Goal: Find specific page/section: Find specific page/section

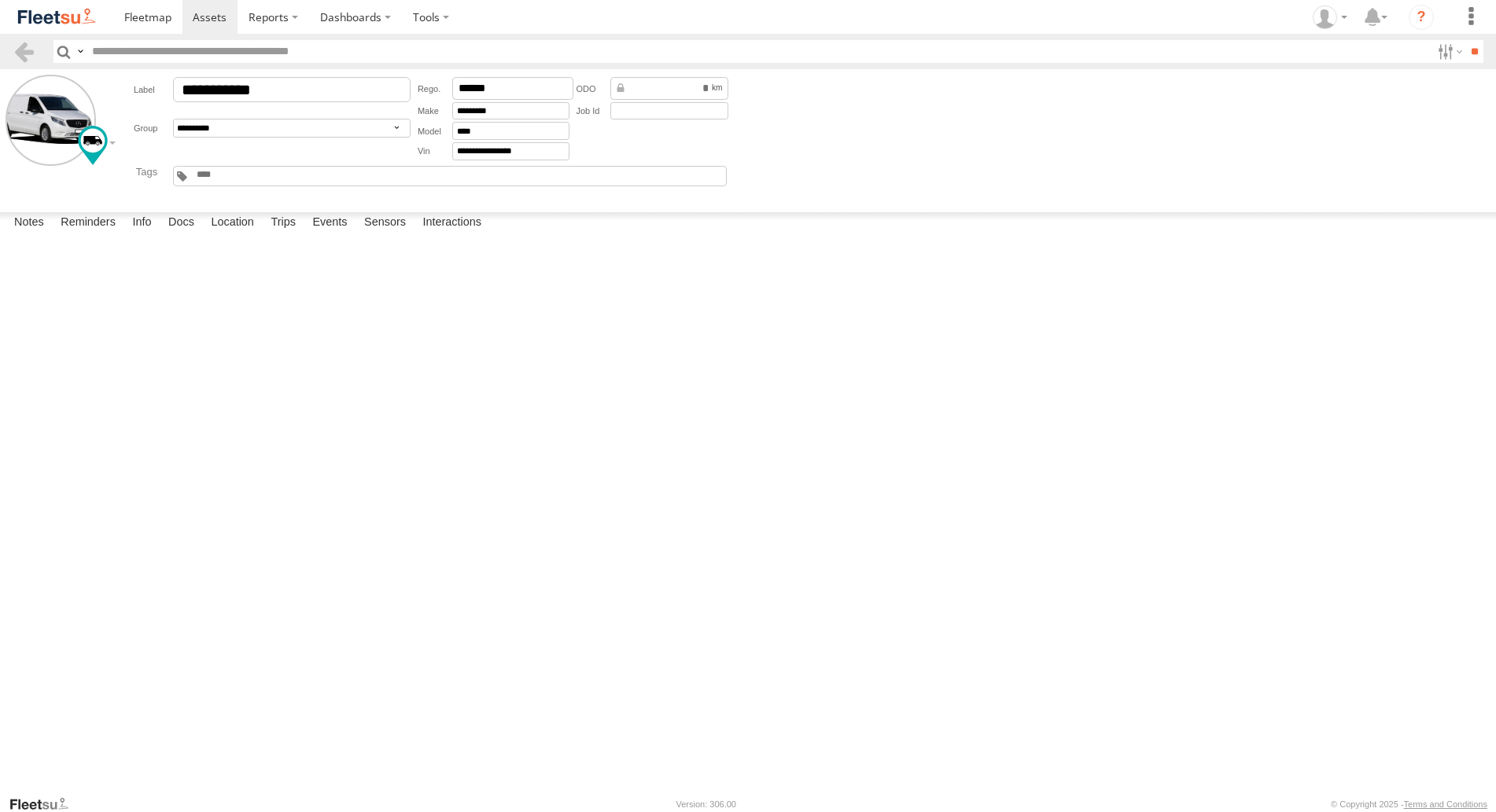
click at [65, 24] on img at bounding box center [56, 16] width 82 height 21
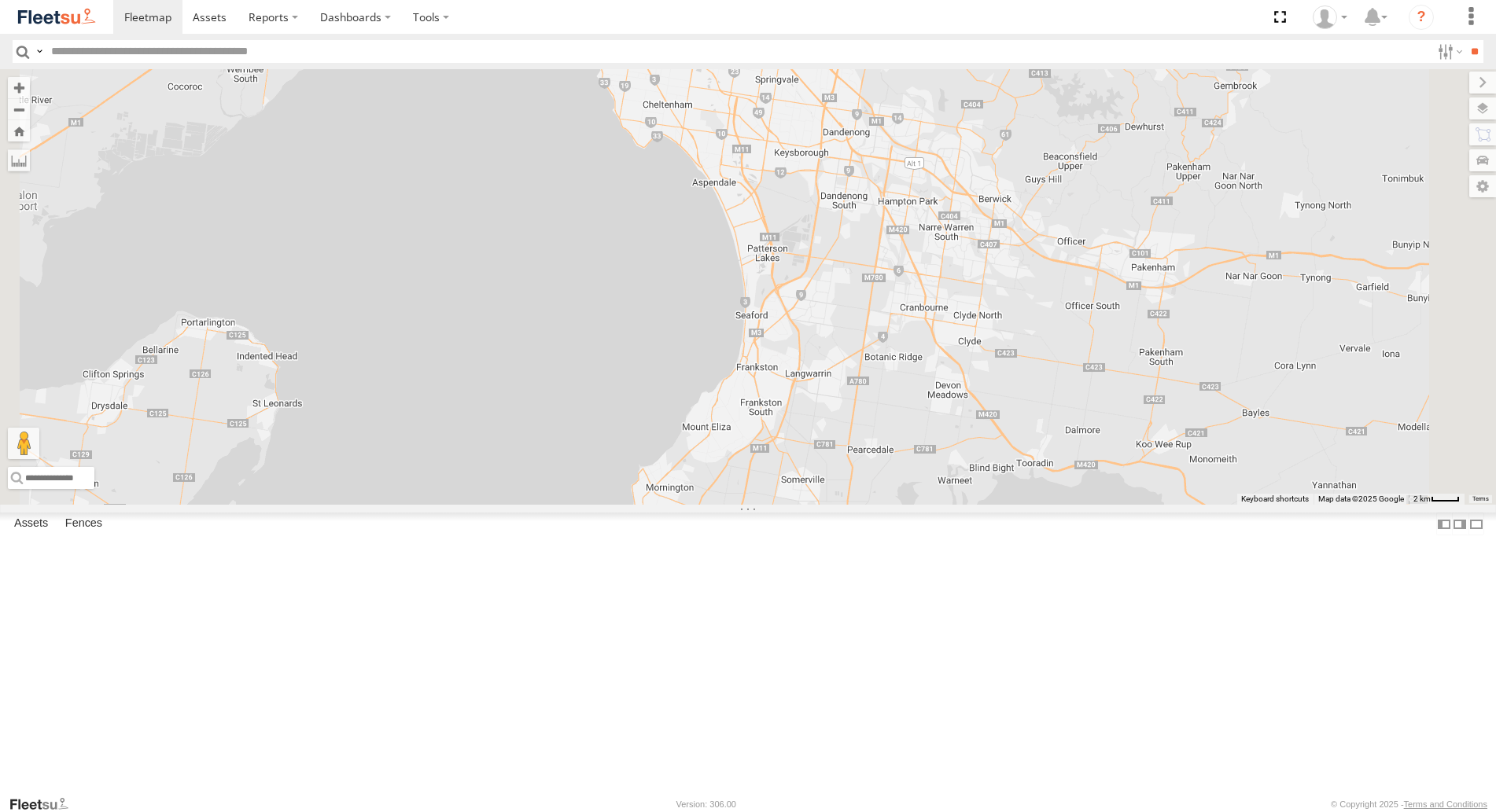
drag, startPoint x: 994, startPoint y: 615, endPoint x: 995, endPoint y: 567, distance: 48.0
click at [995, 505] on div "Office Van [PERSON_NAME] [PERSON_NAME] [PERSON_NAME] [PERSON_NAME]" at bounding box center [748, 286] width 1496 height 436
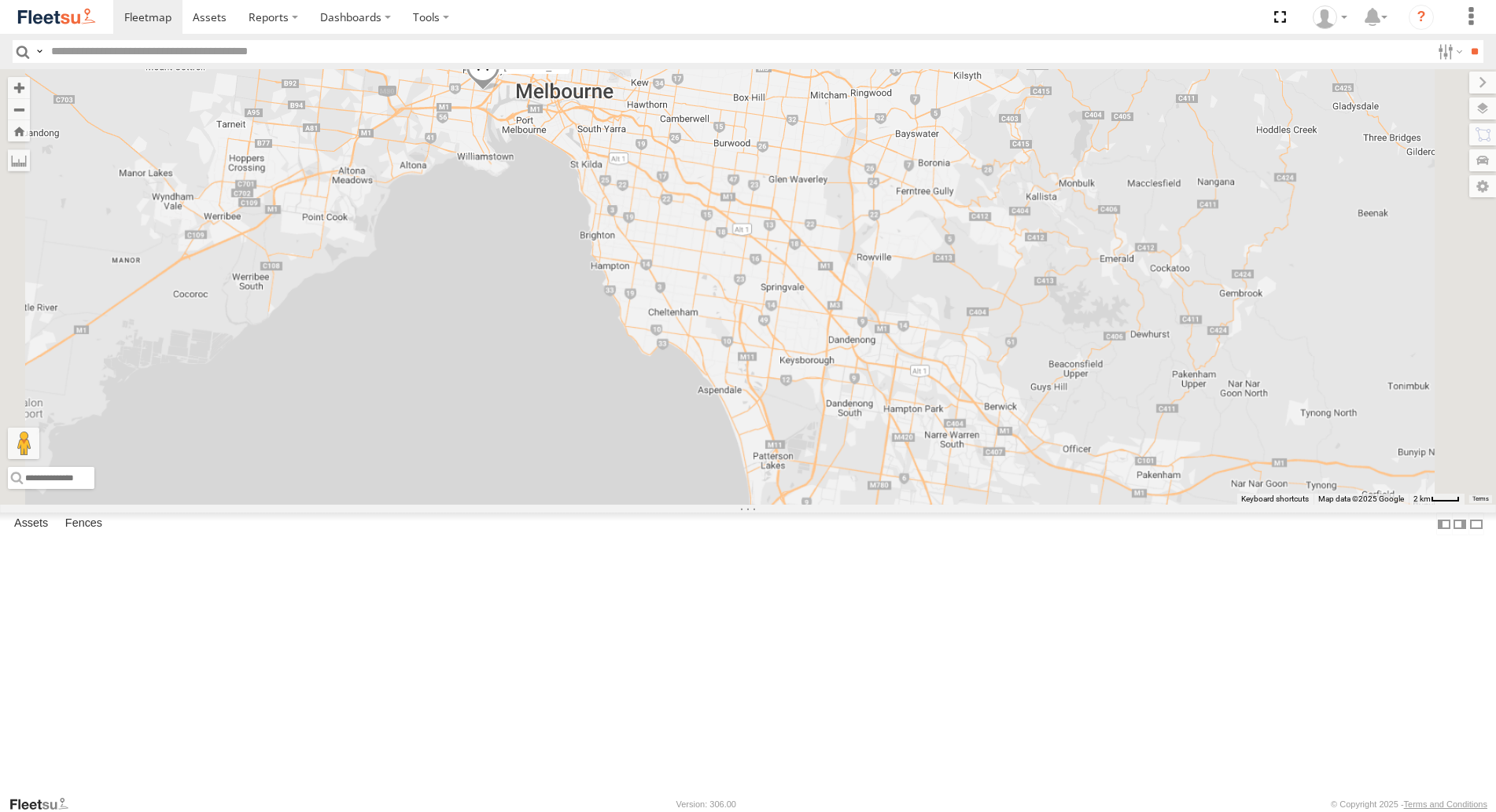
drag, startPoint x: 1051, startPoint y: 435, endPoint x: 1052, endPoint y: 677, distance: 242.0
click at [1052, 505] on div "Office Van [PERSON_NAME] [PERSON_NAME] [PERSON_NAME] [PERSON_NAME]" at bounding box center [748, 286] width 1496 height 436
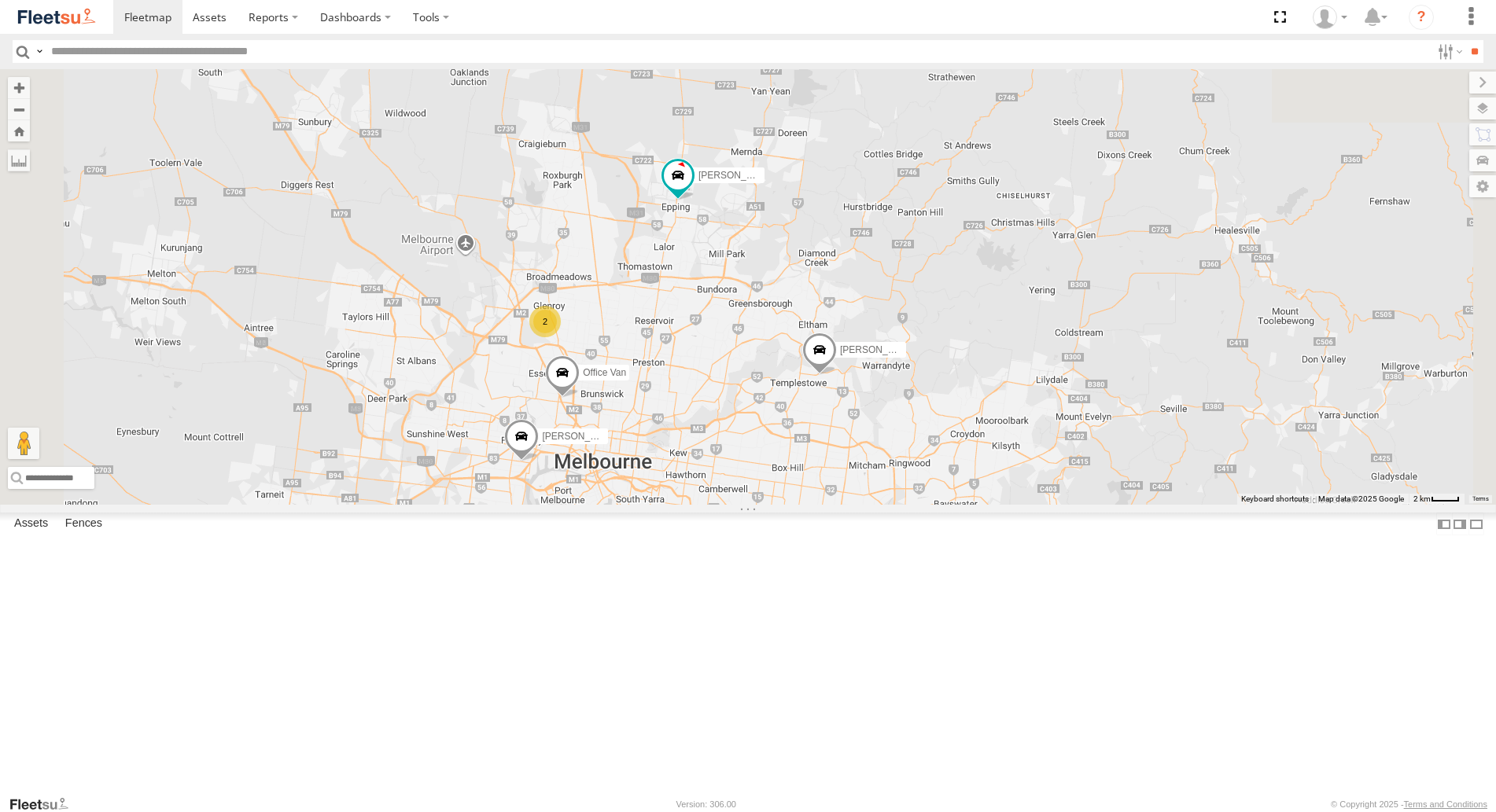
drag, startPoint x: 916, startPoint y: 233, endPoint x: 929, endPoint y: 528, distance: 295.3
click at [929, 505] on div "Office Van [PERSON_NAME] [PERSON_NAME] [PERSON_NAME] [PERSON_NAME] 2" at bounding box center [748, 286] width 1496 height 436
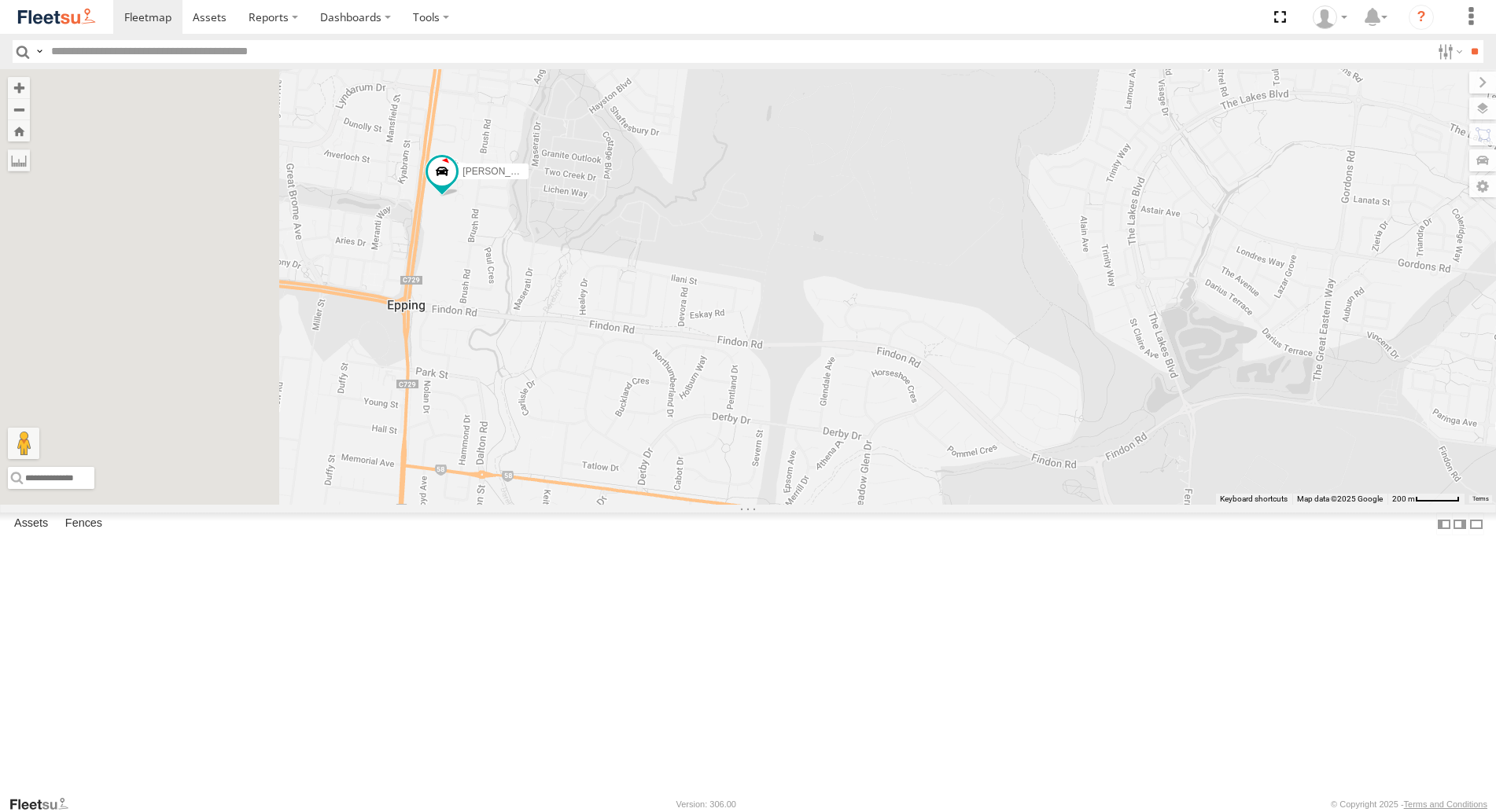
drag, startPoint x: 654, startPoint y: 419, endPoint x: 971, endPoint y: 500, distance: 327.2
click at [971, 500] on div "Office Van [PERSON_NAME] [PERSON_NAME] [PERSON_NAME] [PERSON_NAME]" at bounding box center [748, 286] width 1496 height 436
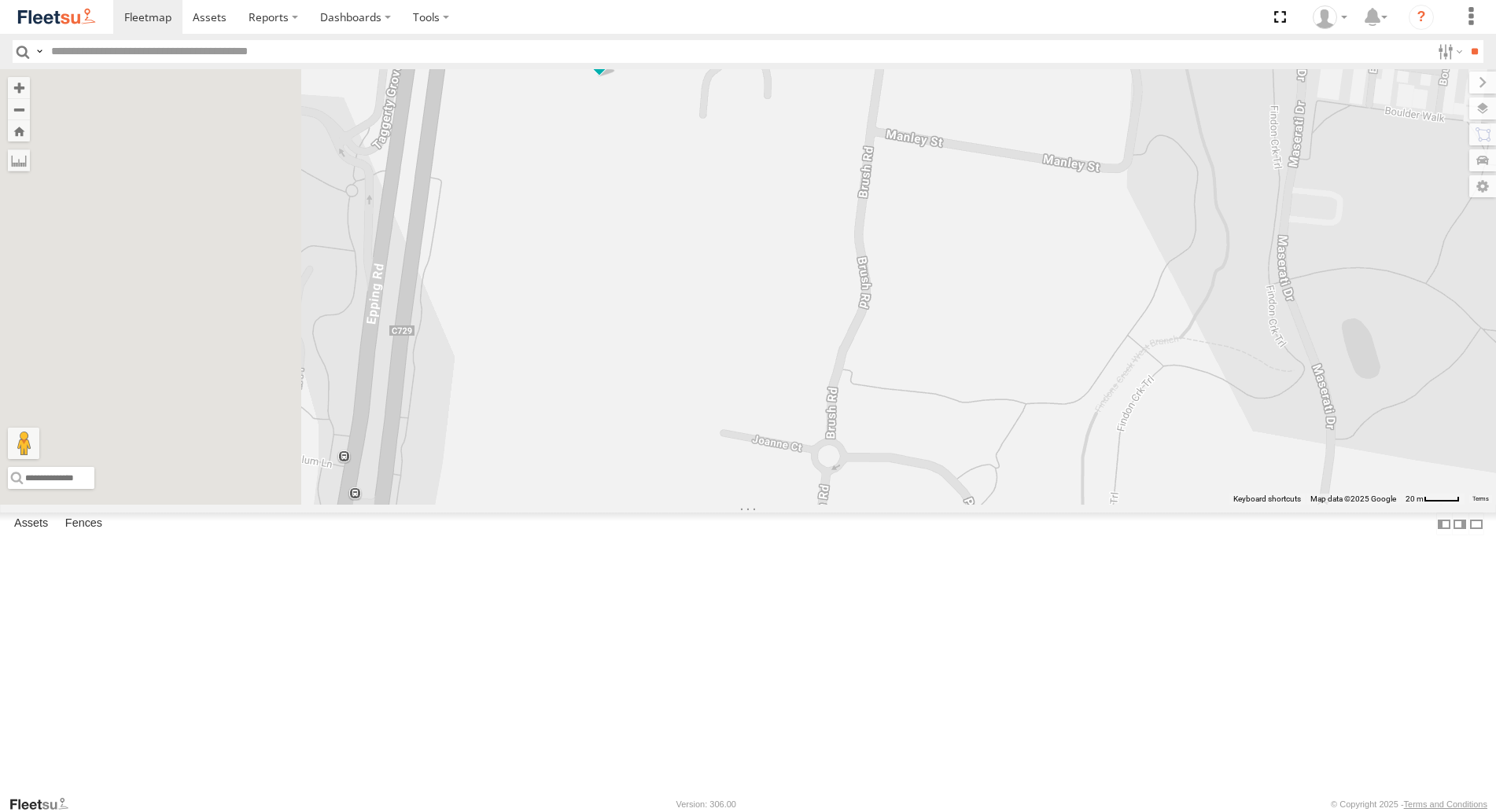
drag, startPoint x: 624, startPoint y: 362, endPoint x: 983, endPoint y: 723, distance: 509.1
click at [996, 505] on div "Office Van [PERSON_NAME] [PERSON_NAME] [PERSON_NAME] [PERSON_NAME]" at bounding box center [748, 286] width 1496 height 436
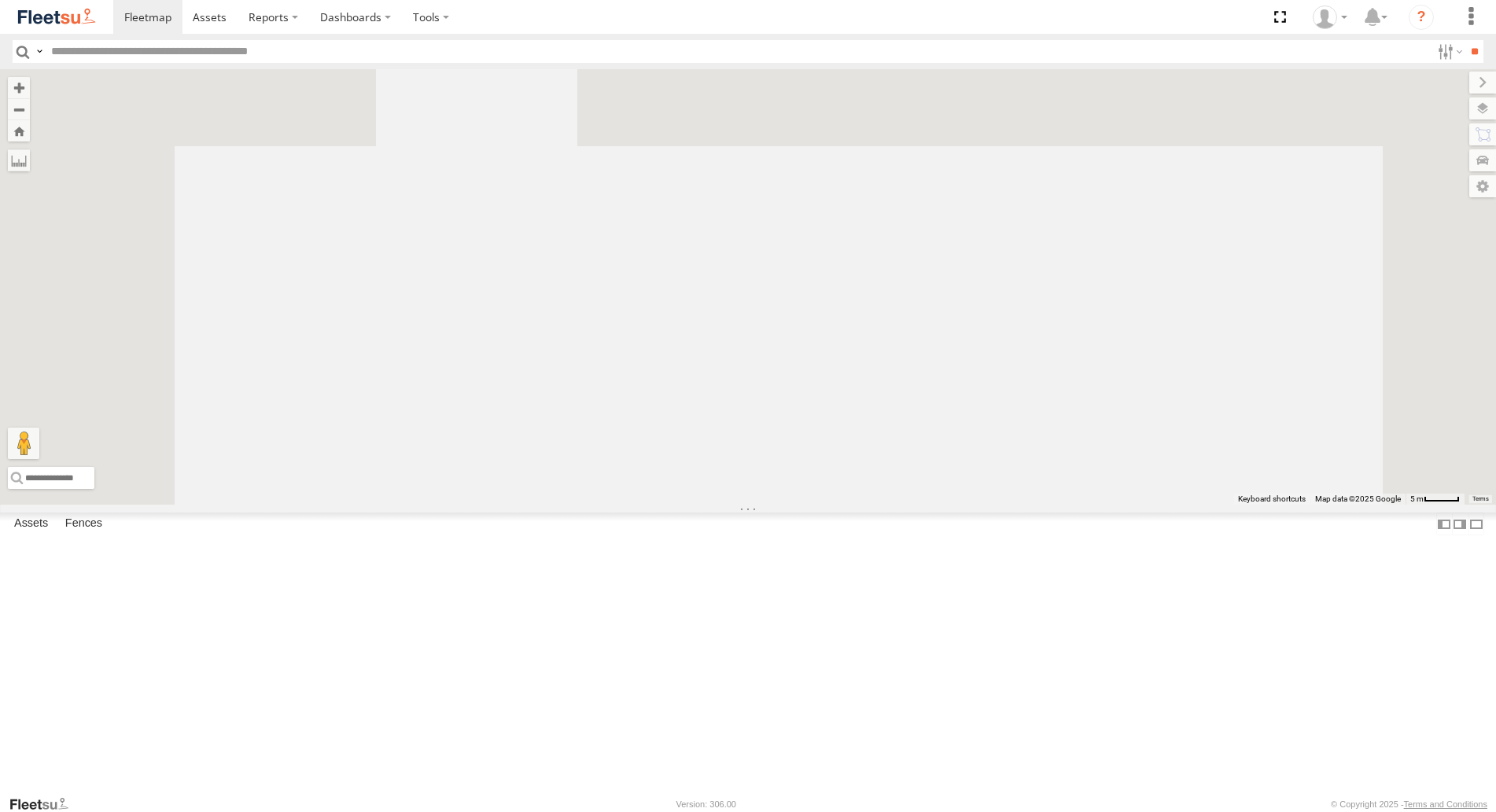
drag, startPoint x: 882, startPoint y: 473, endPoint x: 924, endPoint y: 854, distance: 383.3
click at [924, 505] on div "Office Van [PERSON_NAME] [PERSON_NAME] [PERSON_NAME] [PERSON_NAME]" at bounding box center [748, 286] width 1496 height 436
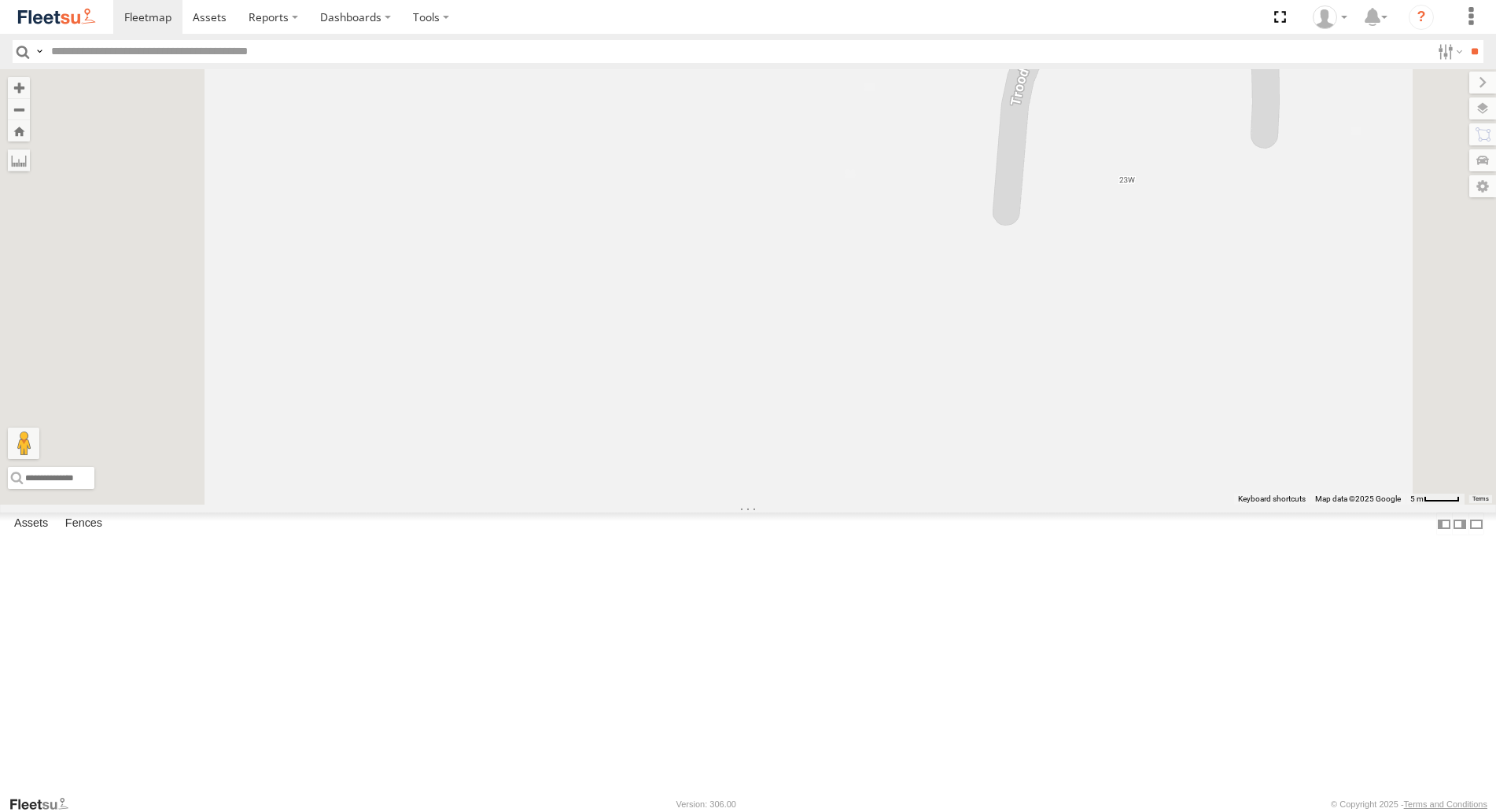
drag, startPoint x: 820, startPoint y: 338, endPoint x: 852, endPoint y: 604, distance: 267.9
click at [843, 505] on div "Office Van [PERSON_NAME] [PERSON_NAME] [PERSON_NAME] [PERSON_NAME]" at bounding box center [748, 286] width 1496 height 436
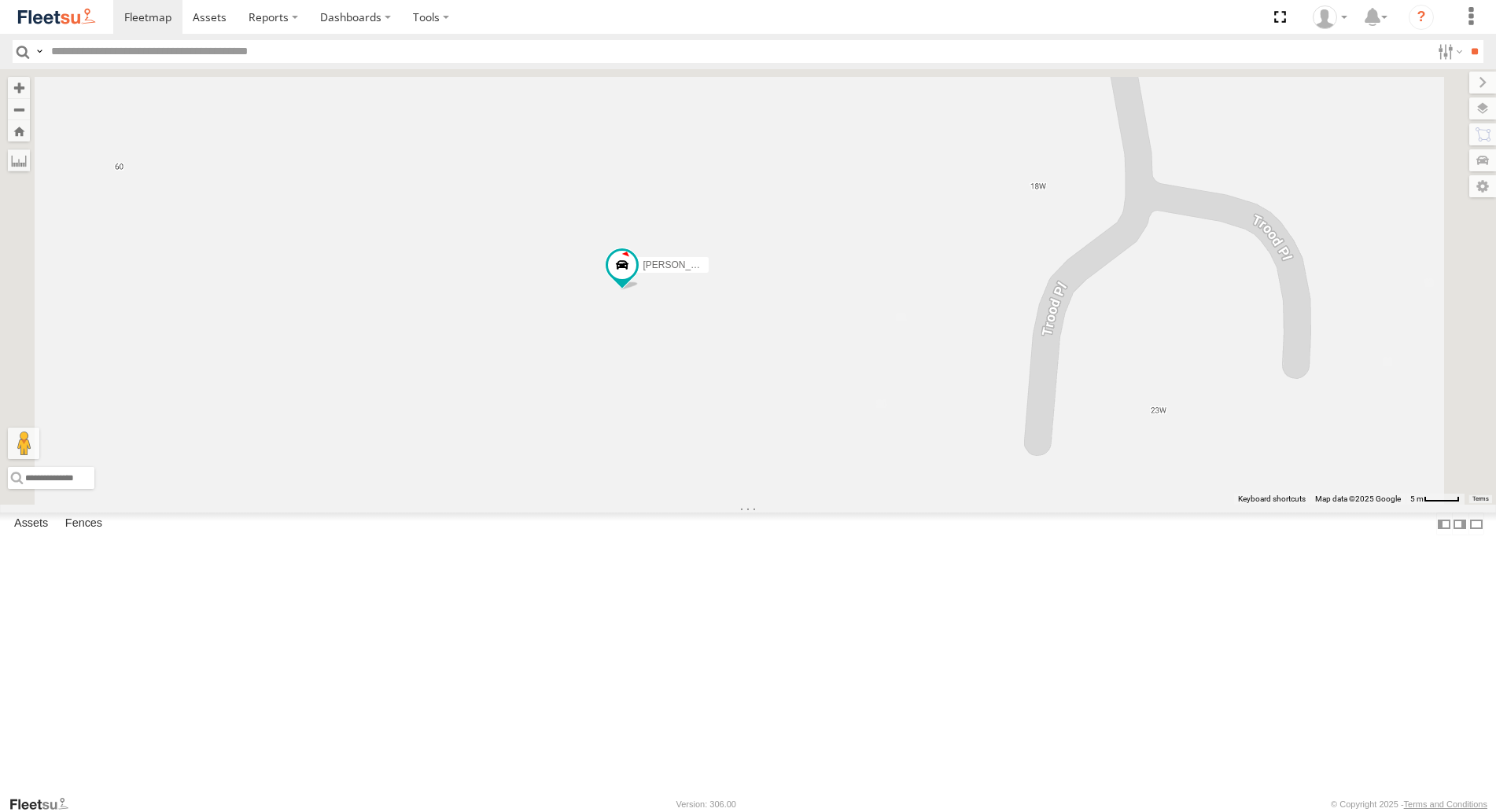
drag, startPoint x: 866, startPoint y: 481, endPoint x: 874, endPoint y: 586, distance: 105.3
click at [874, 505] on div "Office Van [PERSON_NAME] [PERSON_NAME] [PERSON_NAME] [PERSON_NAME]" at bounding box center [748, 286] width 1496 height 436
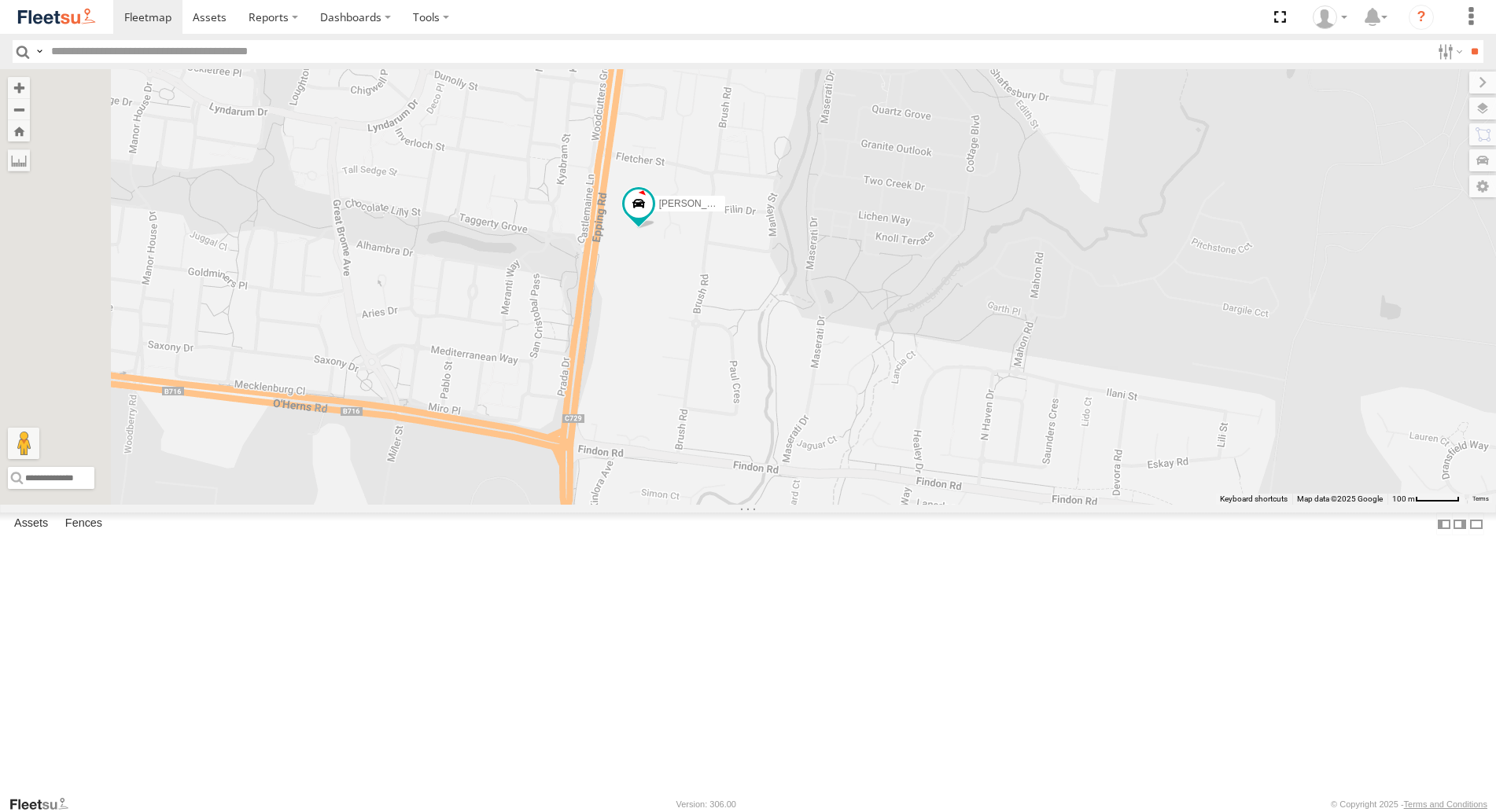
drag, startPoint x: 673, startPoint y: 530, endPoint x: 1029, endPoint y: 491, distance: 358.1
click at [1029, 491] on div "Office Van [PERSON_NAME] [PERSON_NAME] [PERSON_NAME] [PERSON_NAME]" at bounding box center [748, 286] width 1496 height 436
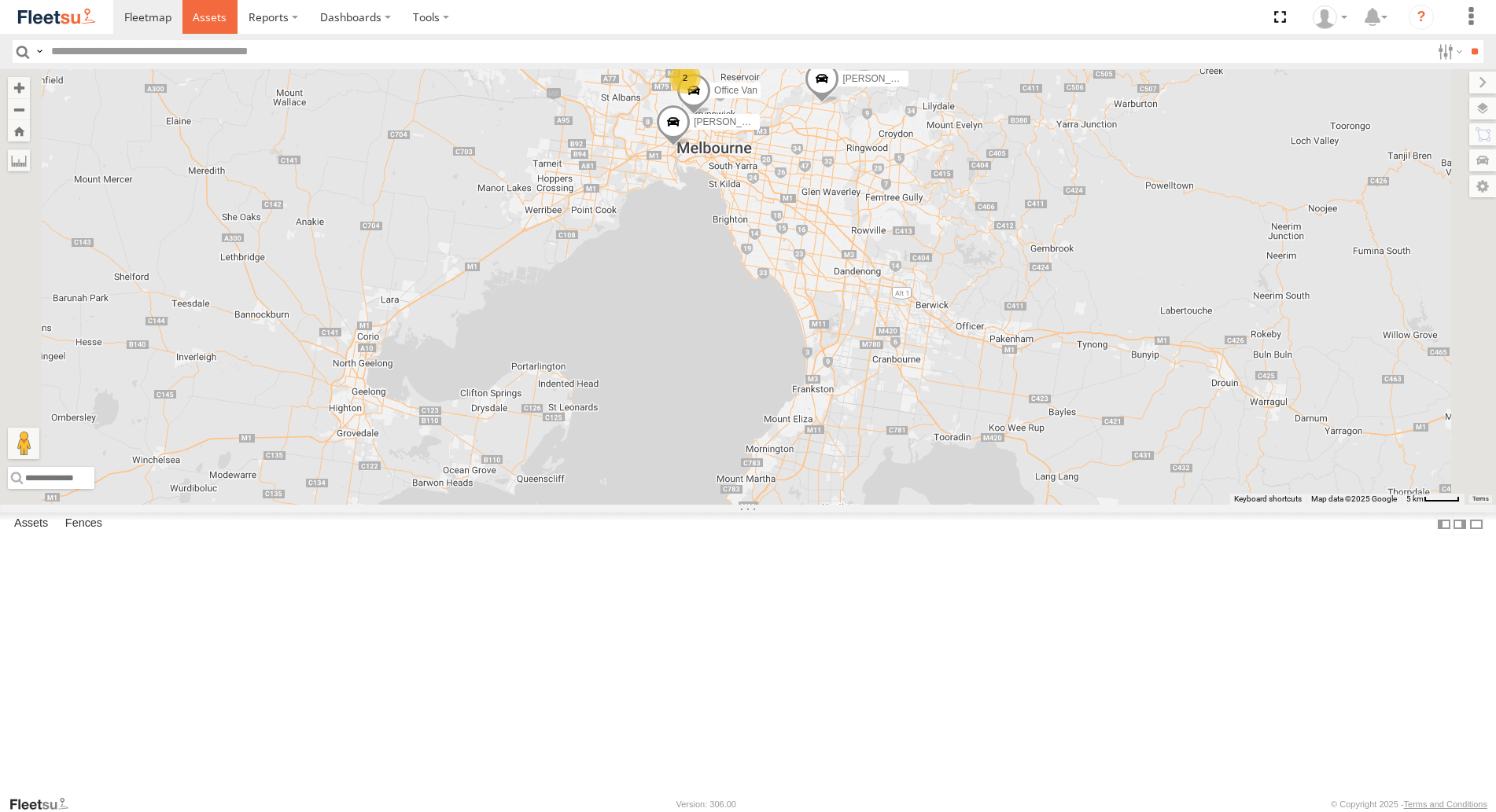
click at [199, 19] on span at bounding box center [209, 17] width 34 height 15
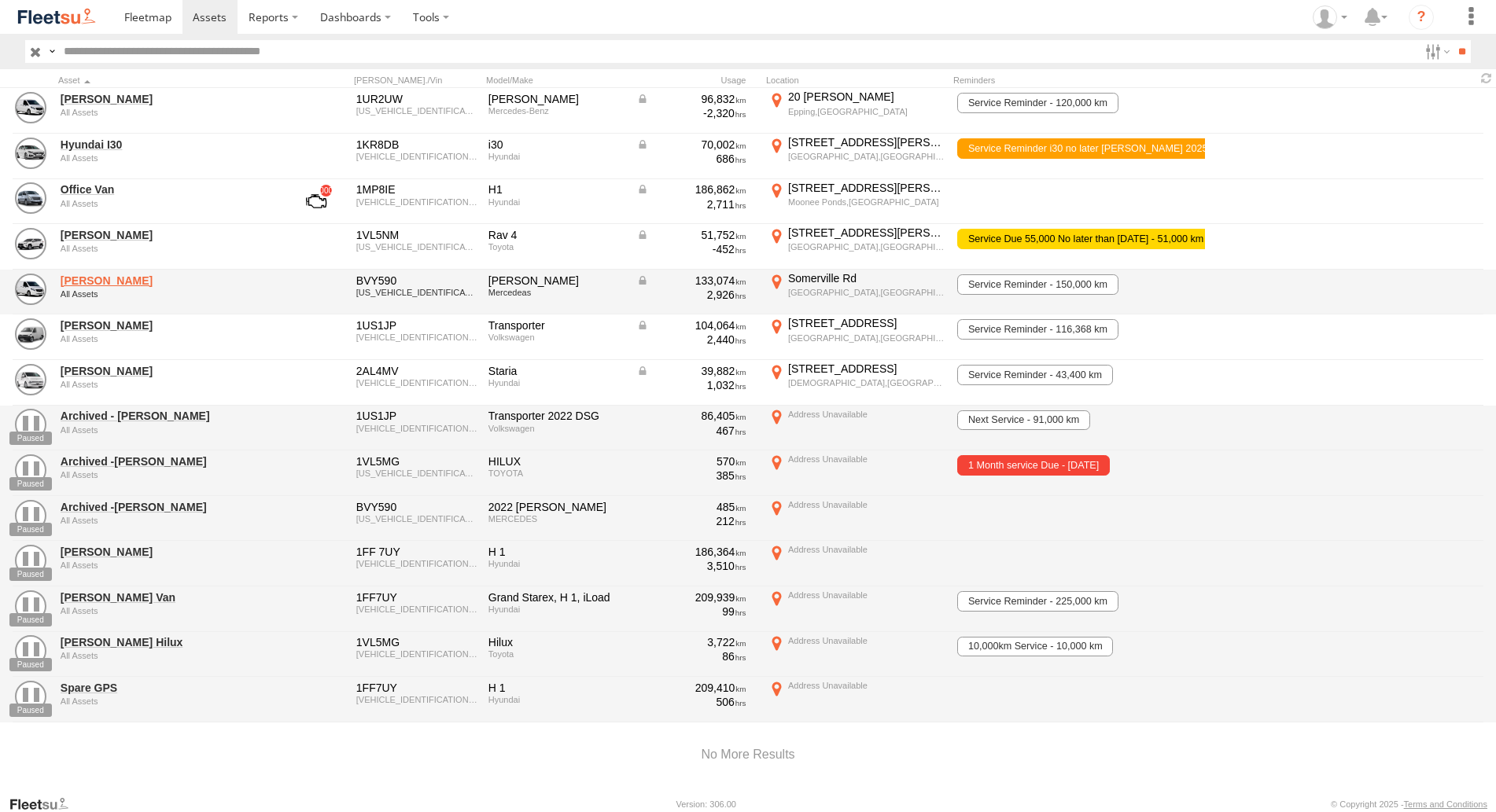
click at [109, 278] on link "[PERSON_NAME]" at bounding box center [168, 281] width 215 height 14
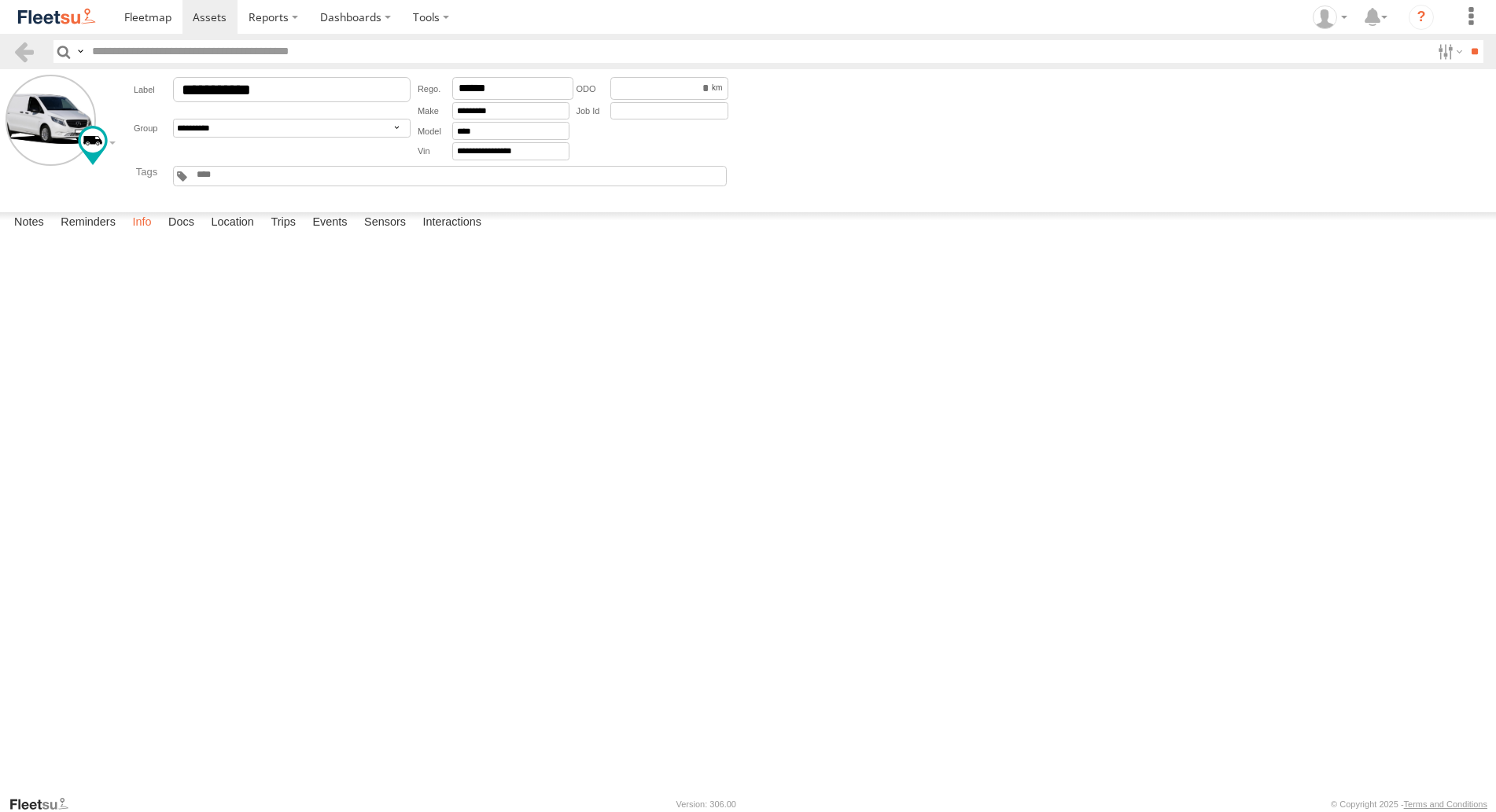
click at [154, 234] on label "Info" at bounding box center [141, 223] width 35 height 22
click at [298, 234] on label "Trips" at bounding box center [283, 223] width 41 height 22
